Goal: Information Seeking & Learning: Learn about a topic

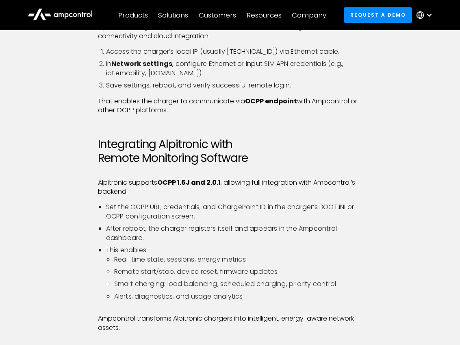
scroll to position [565, 0]
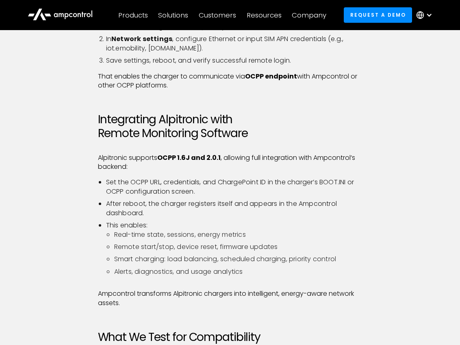
click at [127, 161] on p "Alpitronic supports OCPP 1.6J and 2.0.1 , allowing full integration with Ampcon…" at bounding box center [230, 162] width 265 height 18
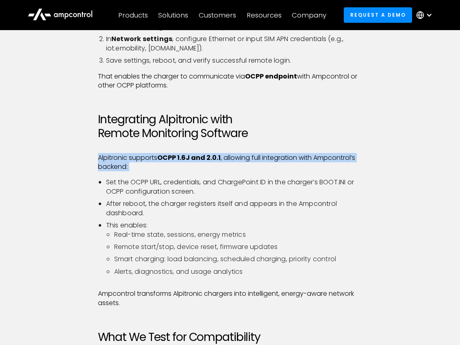
click at [127, 161] on p "Alpitronic supports OCPP 1.6J and 2.0.1 , allowing full integration with Ampcon…" at bounding box center [230, 162] width 265 height 18
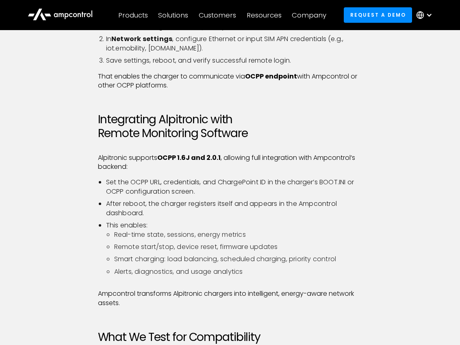
click at [193, 198] on ul "Set the OCPP URL, credentials, and ChargePoint ID in the charger’s BOOT.INI or …" at bounding box center [230, 230] width 265 height 105
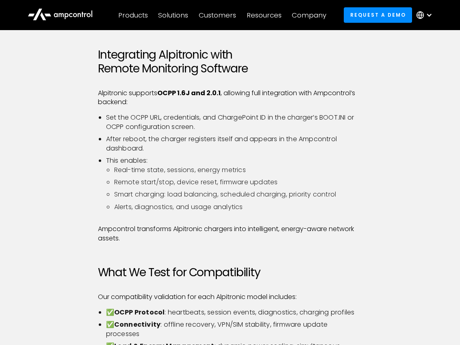
scroll to position [650, 0]
